Goal: Task Accomplishment & Management: Manage account settings

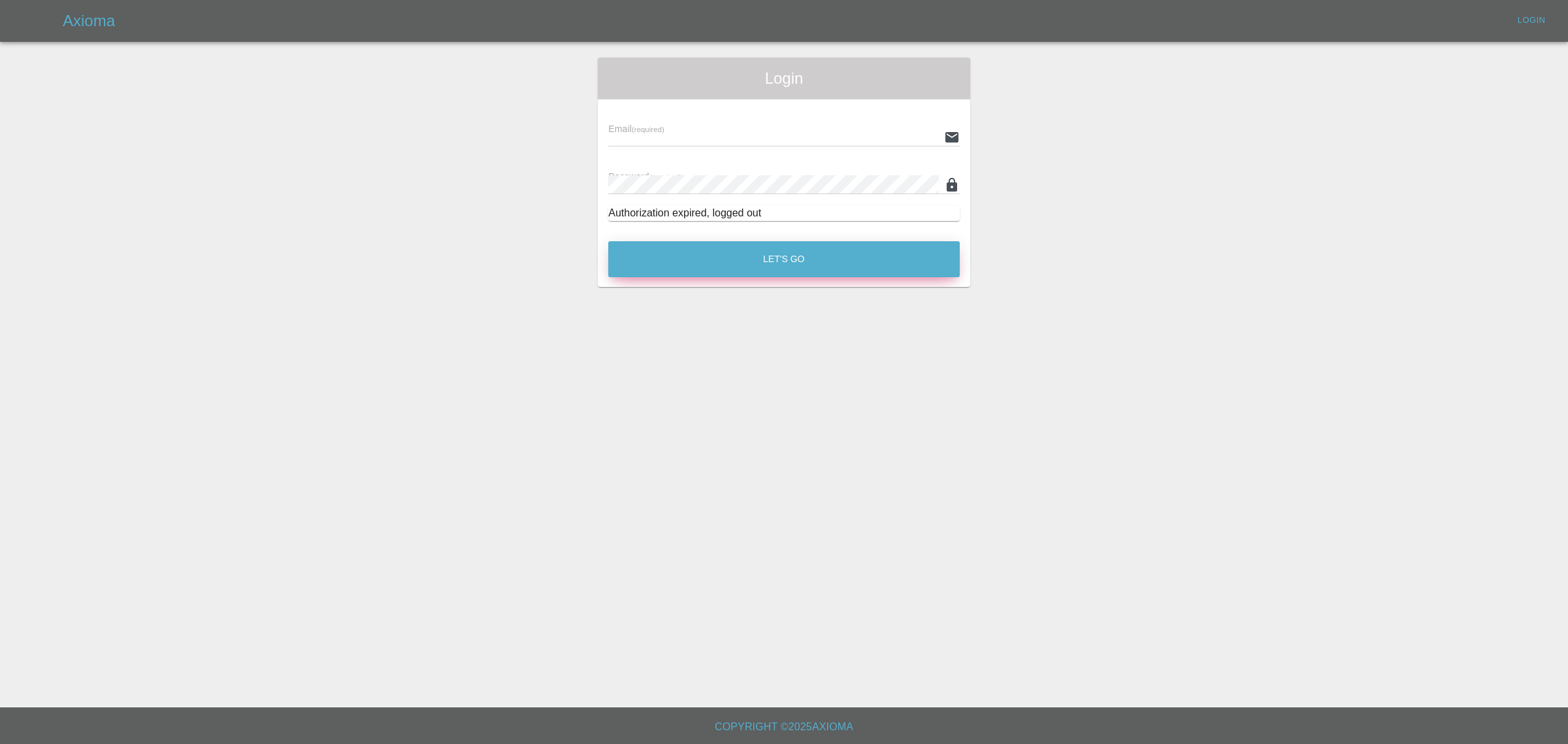
type input "[PERSON_NAME][EMAIL_ADDRESS][DOMAIN_NAME]"
click at [729, 266] on button "Let's Go" at bounding box center [784, 259] width 351 height 36
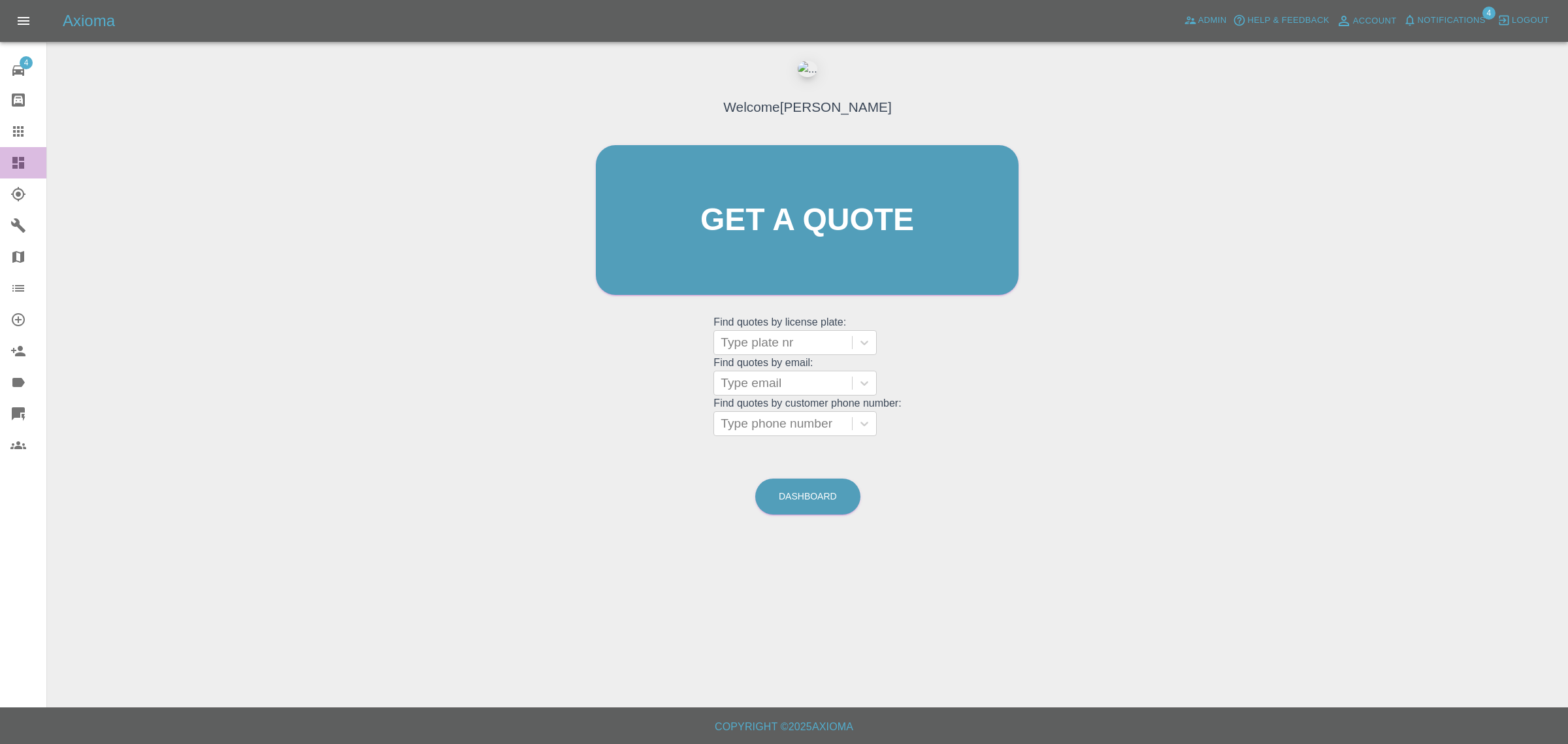
click at [24, 172] on link "Dashboard" at bounding box center [23, 163] width 46 height 31
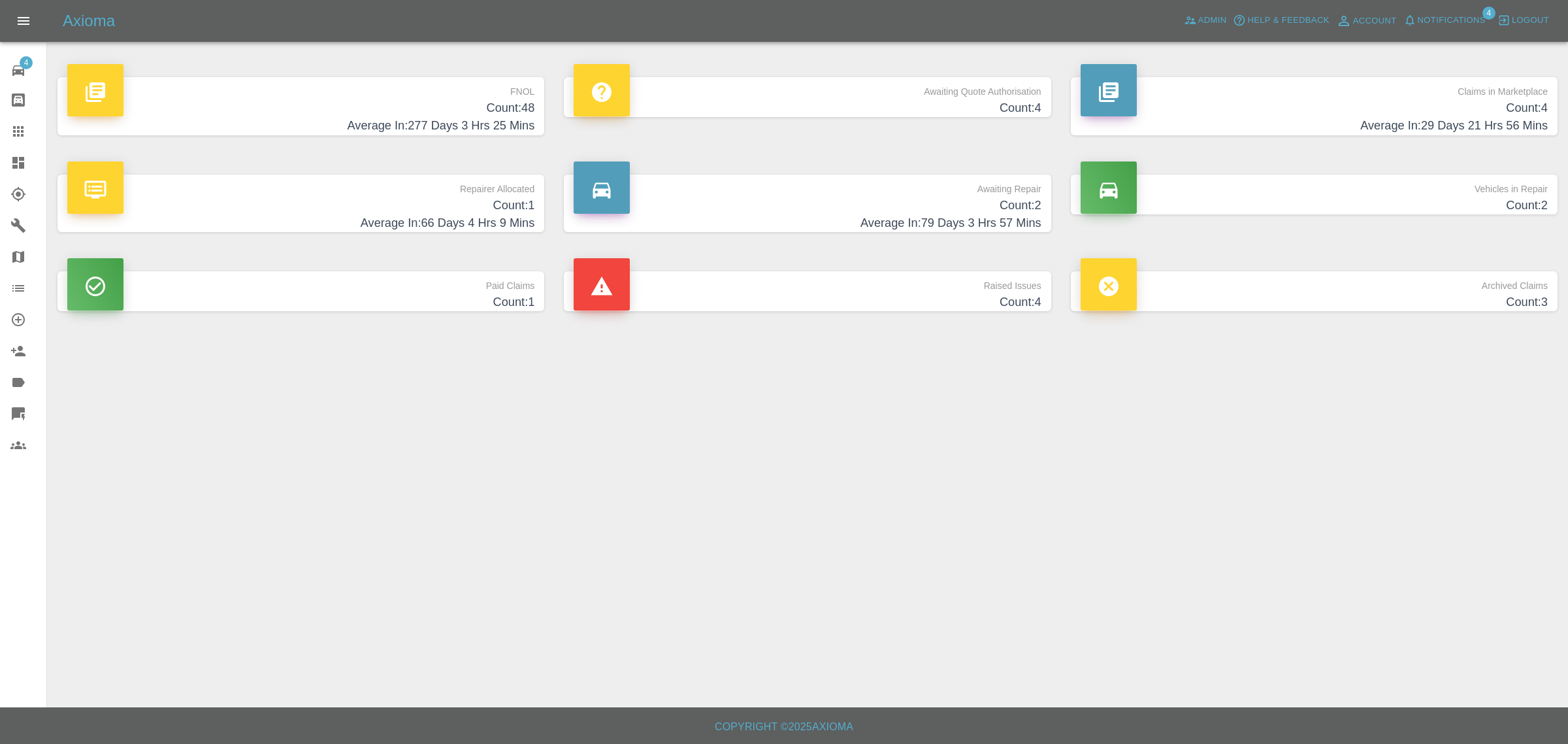
click at [472, 103] on h4 "Count: 48" at bounding box center [300, 108] width 467 height 18
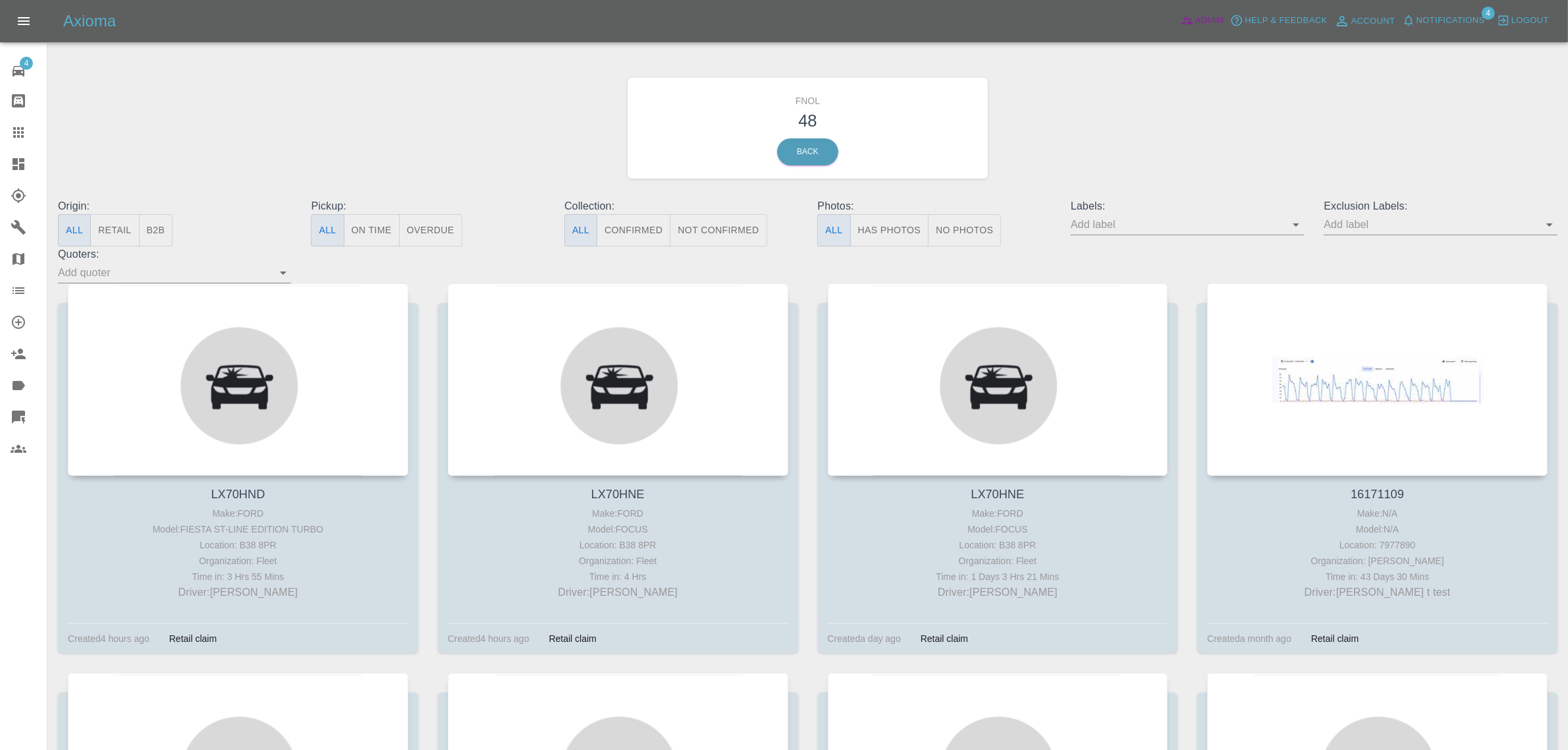
click at [1202, 25] on span "Admin" at bounding box center [1210, 21] width 29 height 15
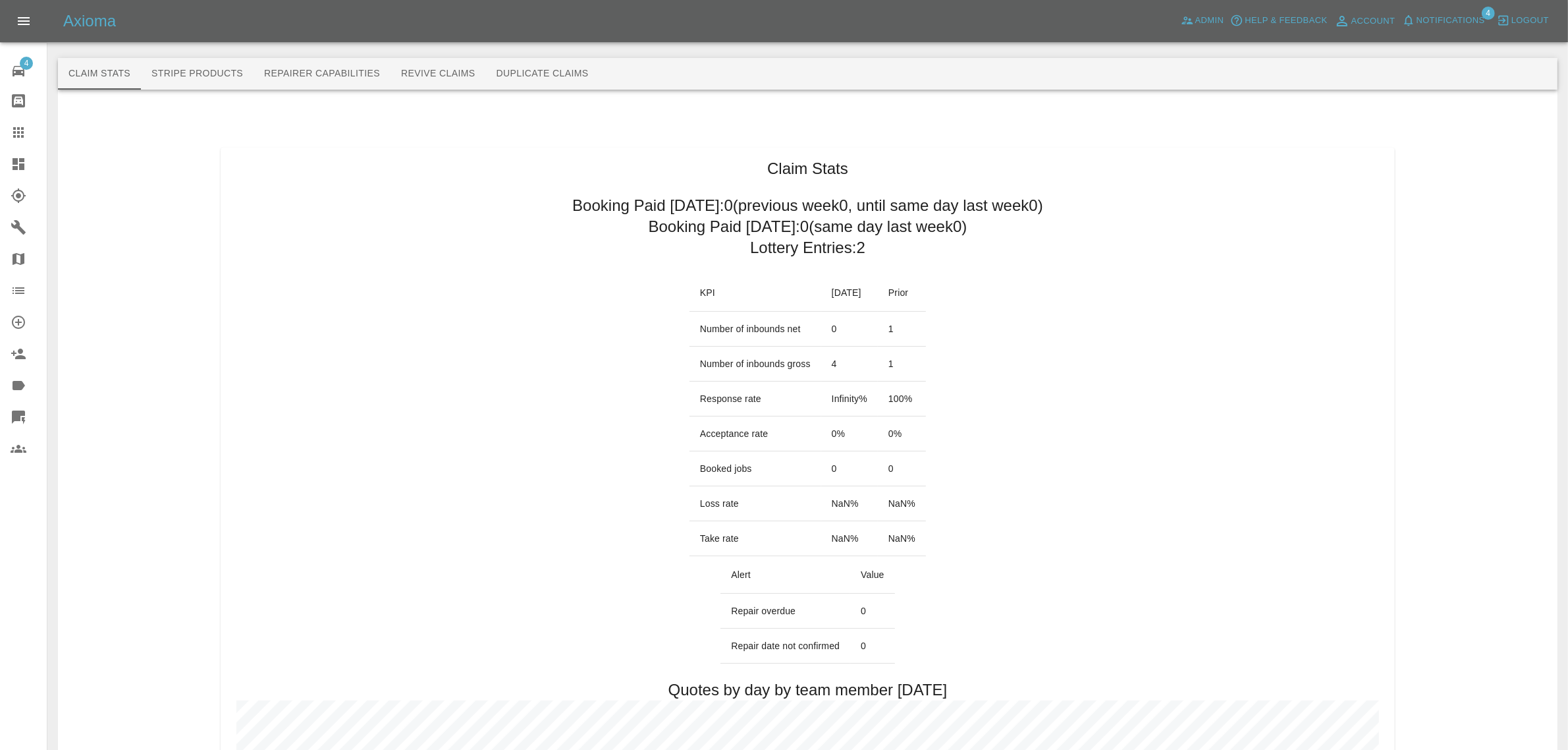
click at [535, 58] on button "Duplicate Claims" at bounding box center [542, 74] width 113 height 32
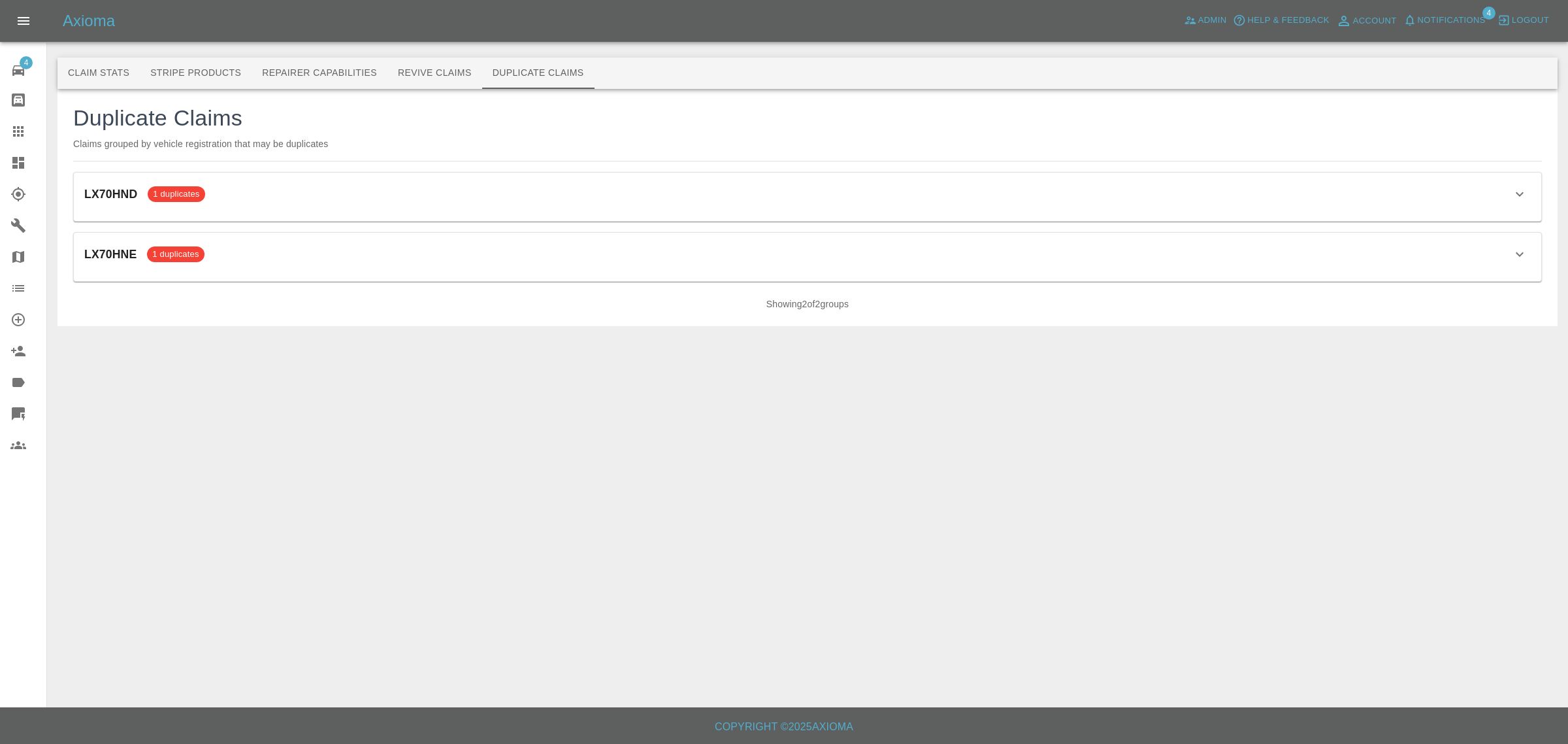
click at [839, 275] on div "LX70HNE 1 duplicates Claim ID Status Customer Date Actions 68d67aa14b56f19b6cec…" at bounding box center [807, 256] width 1467 height 48
click at [1519, 249] on icon "button" at bounding box center [1519, 254] width 16 height 16
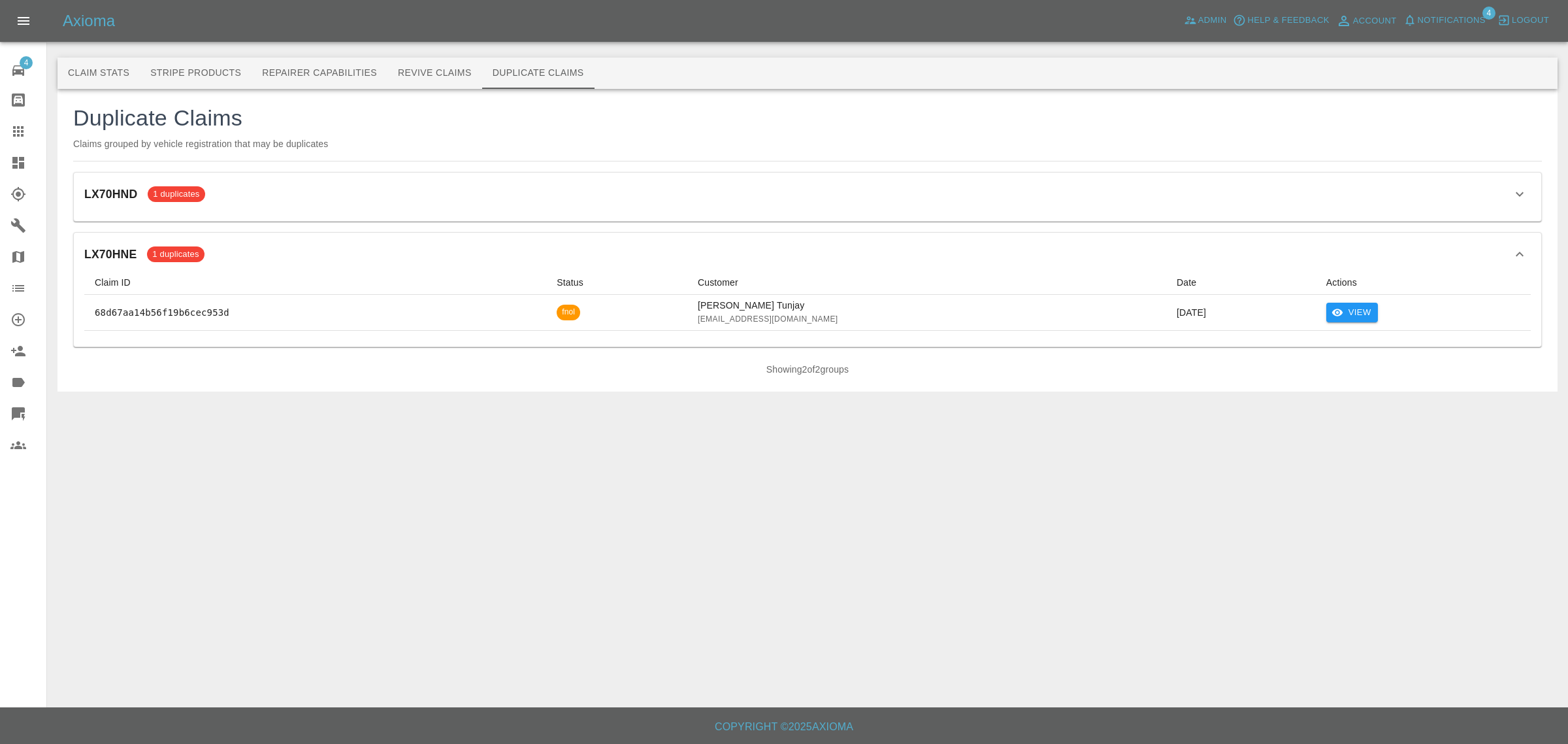
click at [1519, 249] on icon "button" at bounding box center [1519, 254] width 16 height 16
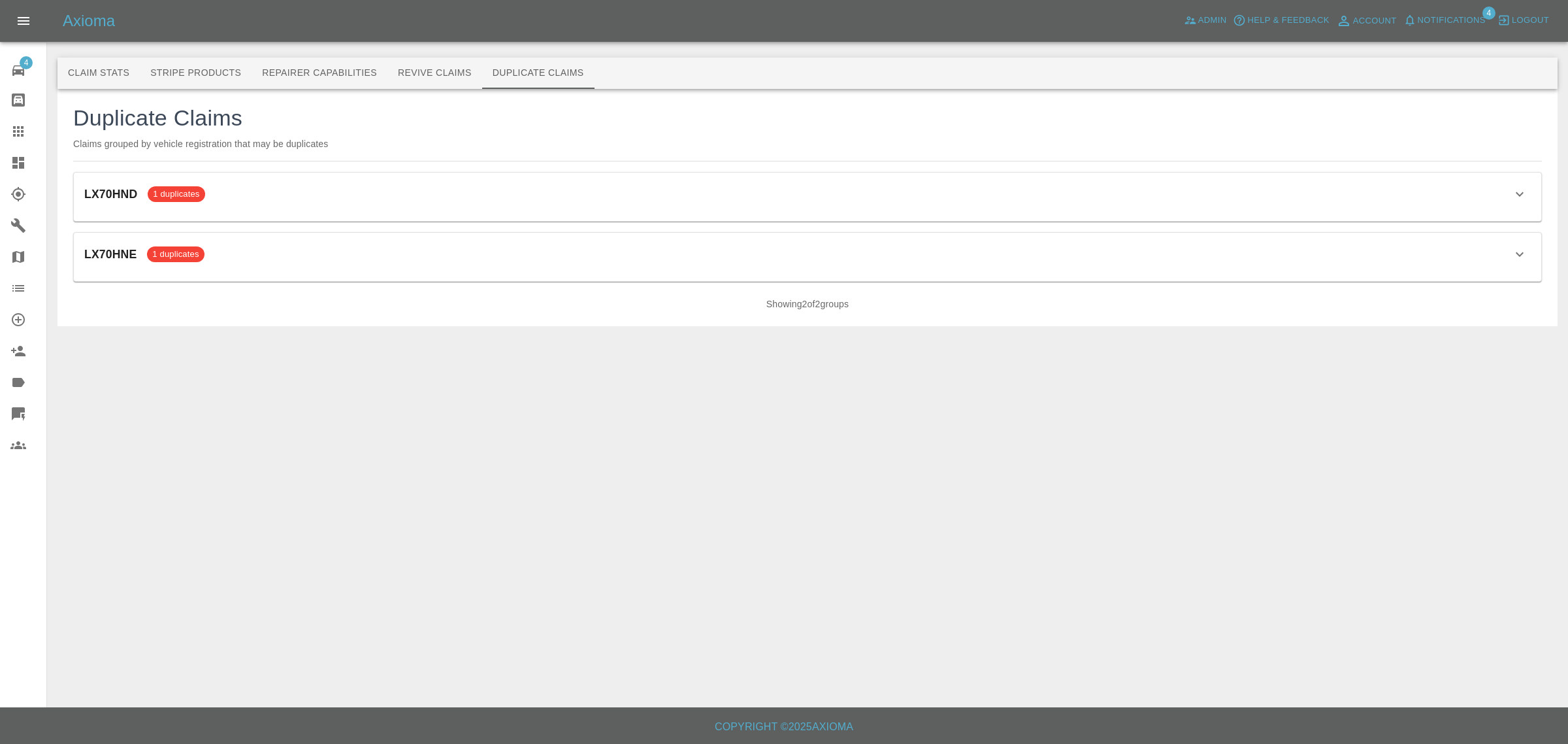
click at [1518, 191] on icon "button" at bounding box center [1519, 194] width 16 height 16
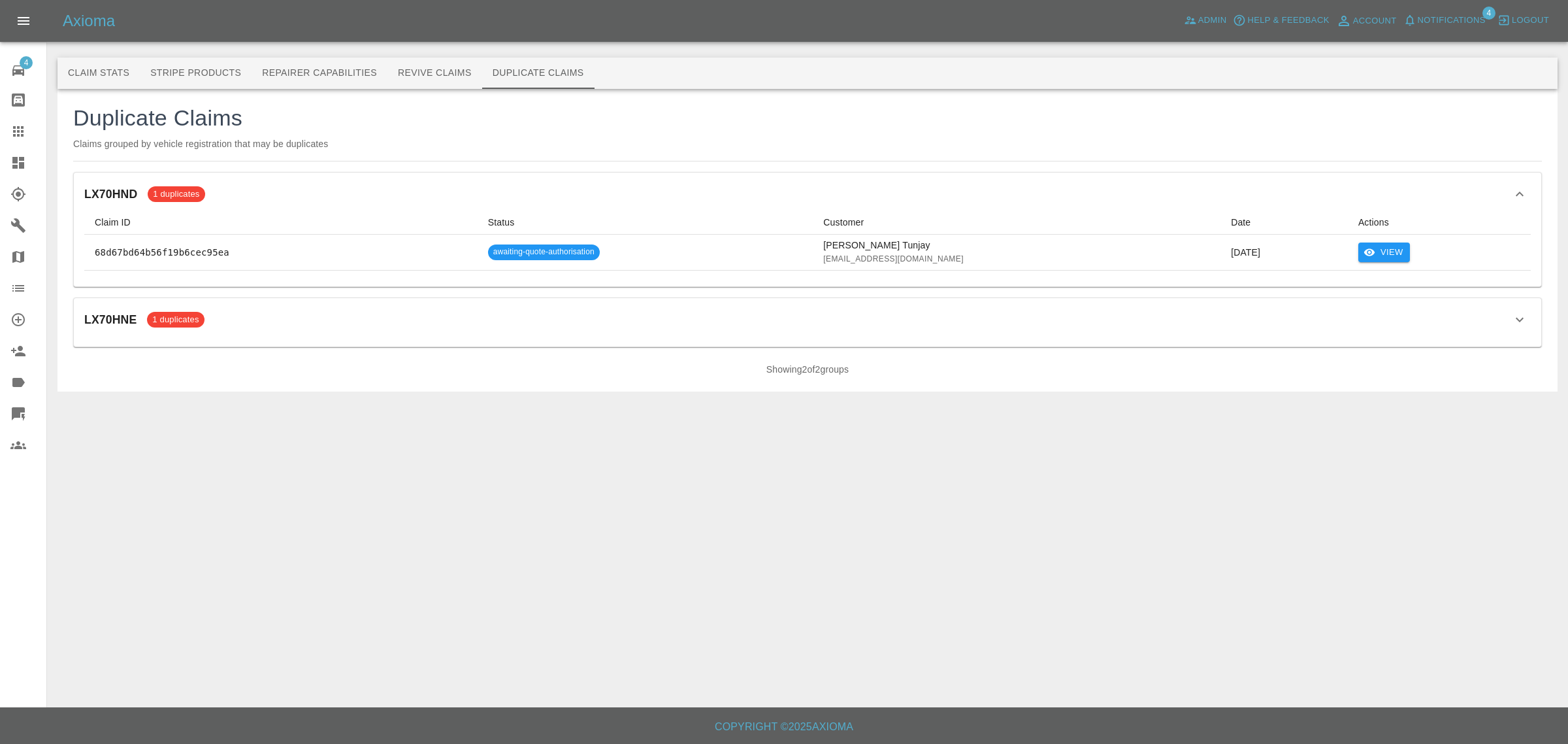
click at [1518, 191] on icon "button" at bounding box center [1519, 194] width 16 height 16
